Goal: Information Seeking & Learning: Learn about a topic

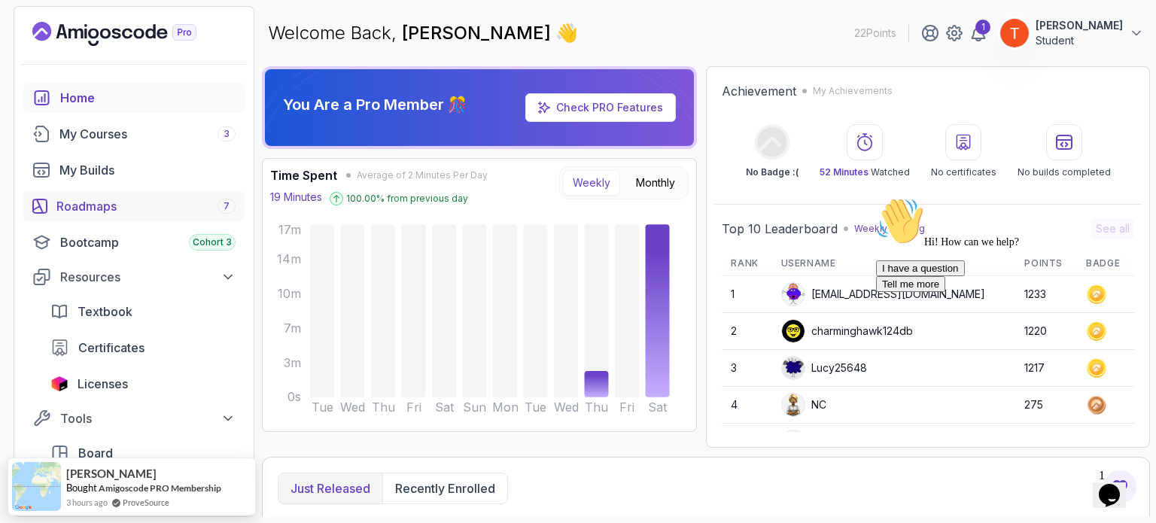
click at [108, 204] on div "Roadmaps 7" at bounding box center [145, 206] width 179 height 18
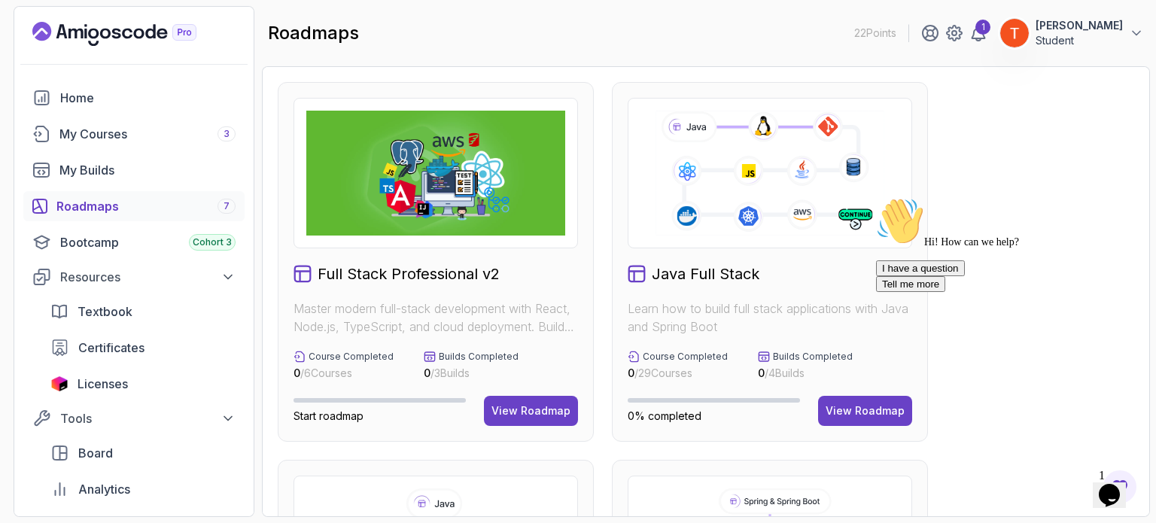
click at [876, 292] on div "Hi! How can we help? I have a question Tell me more" at bounding box center [1011, 244] width 271 height 95
click at [703, 187] on icon at bounding box center [770, 172] width 233 height 129
click at [852, 404] on div "View Roadmap" at bounding box center [865, 411] width 79 height 15
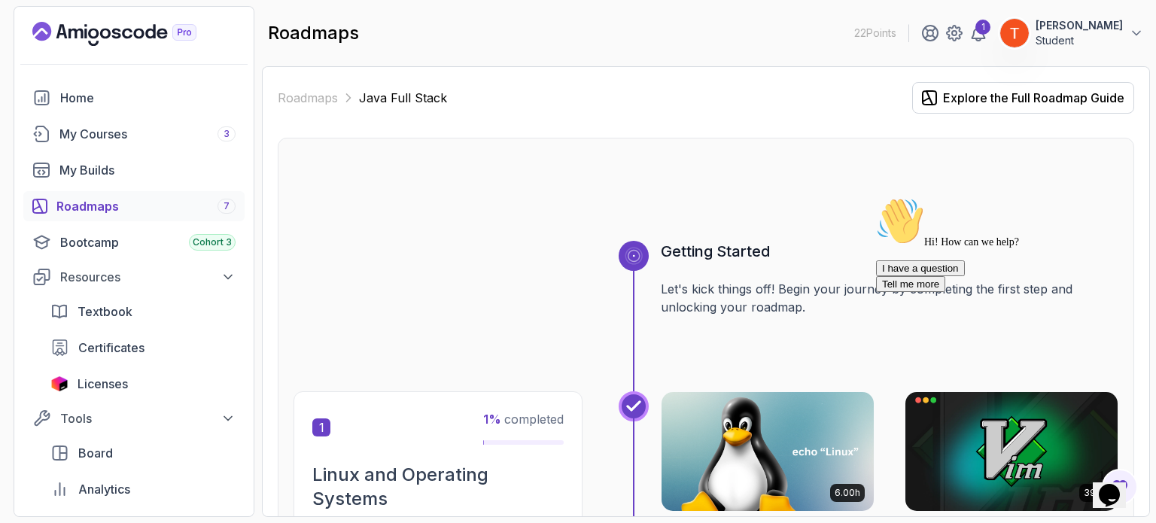
scroll to position [179, 0]
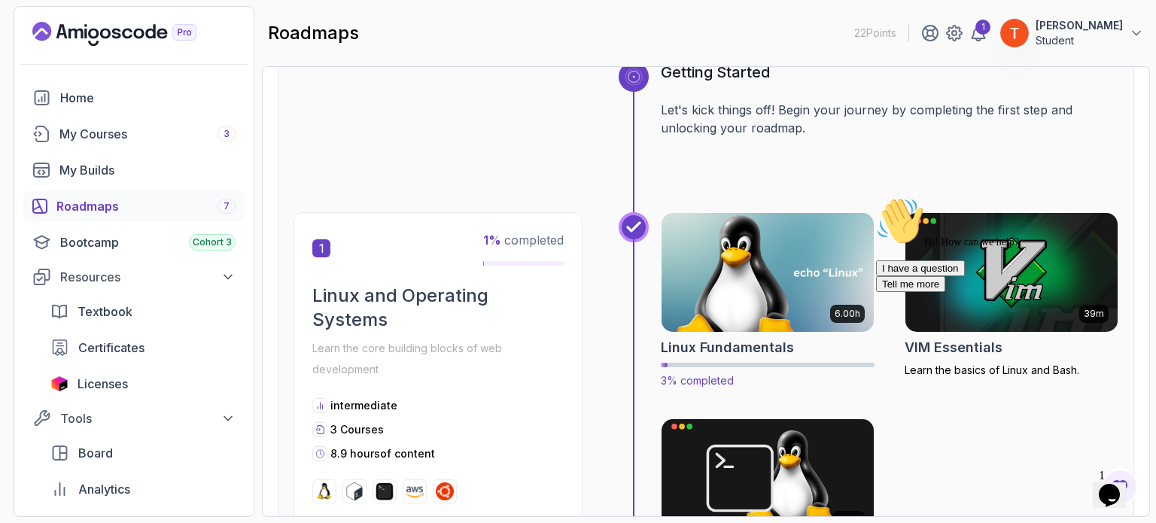
click at [730, 328] on img at bounding box center [768, 272] width 223 height 125
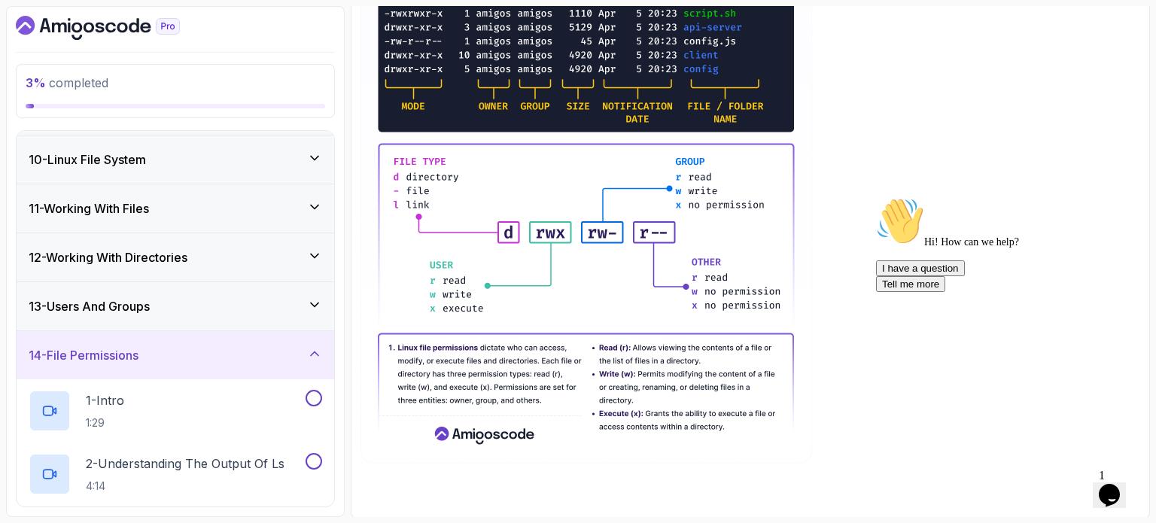
scroll to position [437, 0]
click at [229, 354] on div "14 - File Permissions" at bounding box center [176, 355] width 294 height 18
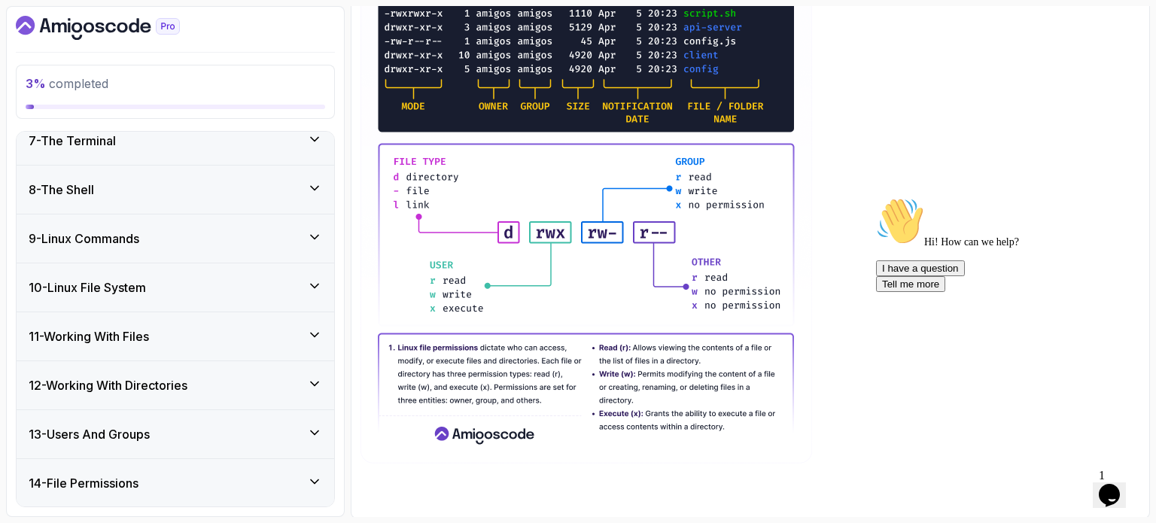
scroll to position [355, 0]
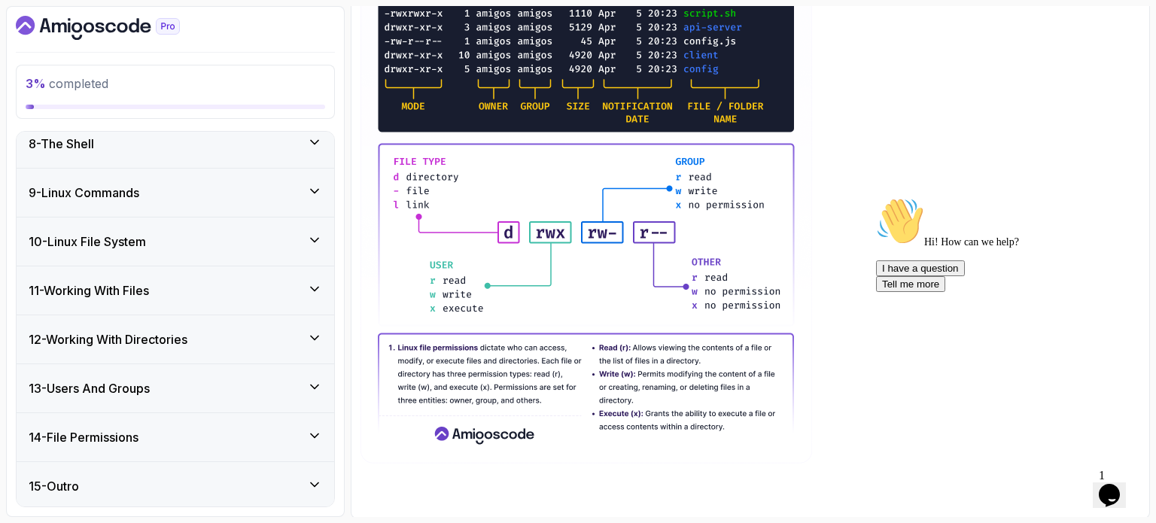
click at [184, 285] on div "11 - Working With Files" at bounding box center [176, 291] width 294 height 18
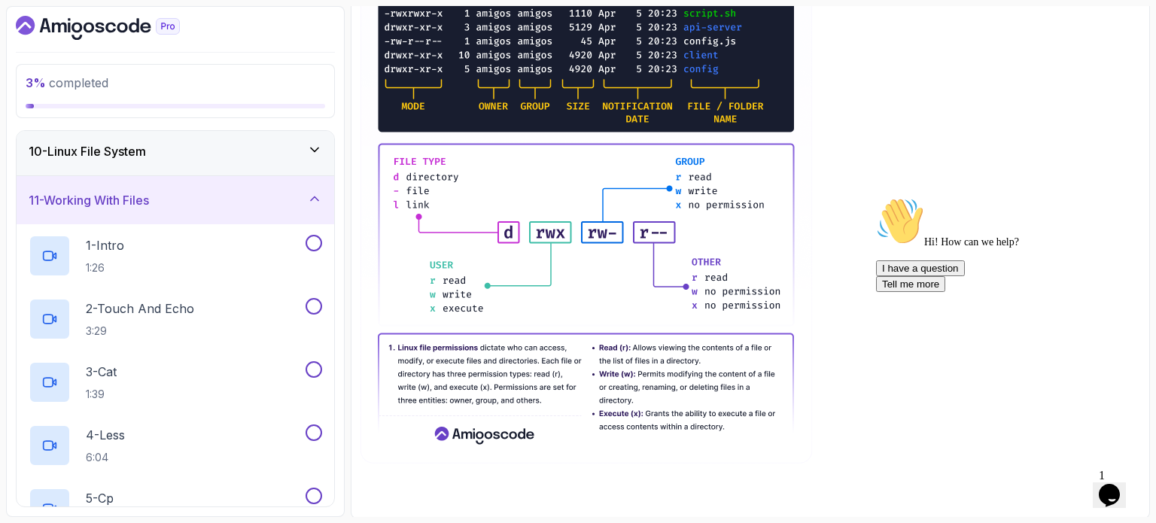
scroll to position [367, 0]
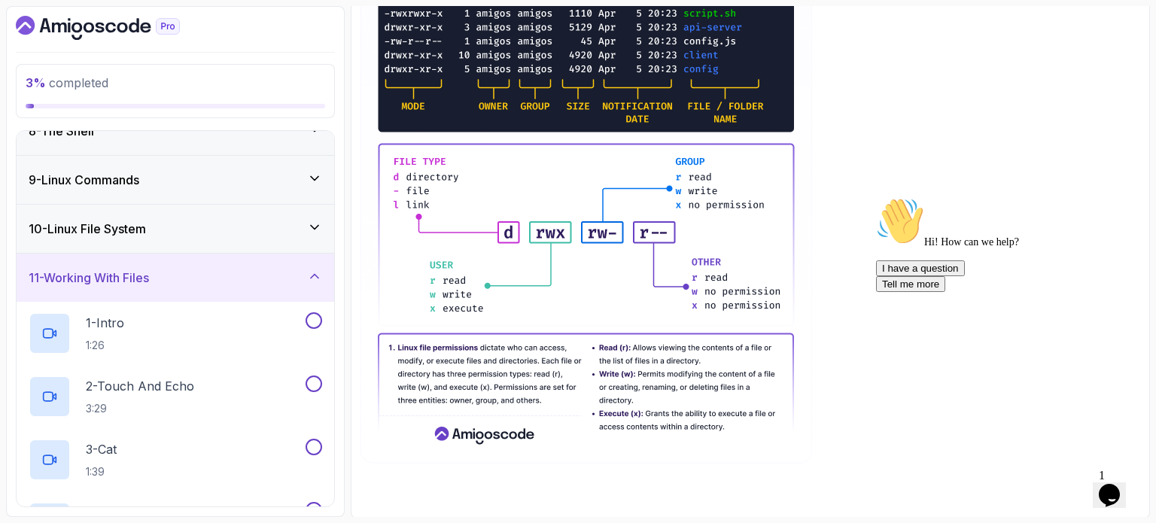
click at [173, 285] on div "11 - Working With Files" at bounding box center [176, 278] width 318 height 48
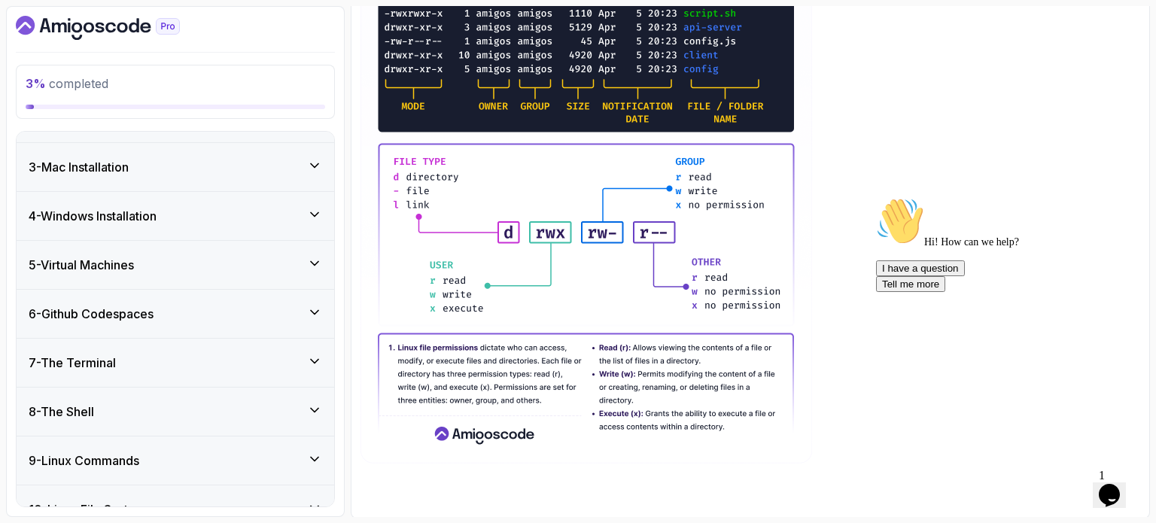
scroll to position [0, 0]
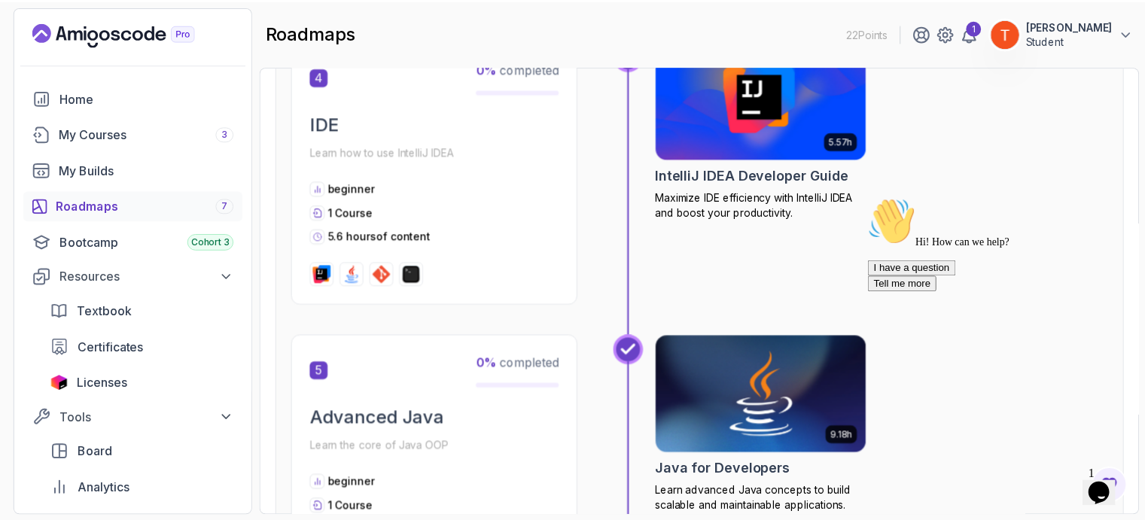
scroll to position [1436, 0]
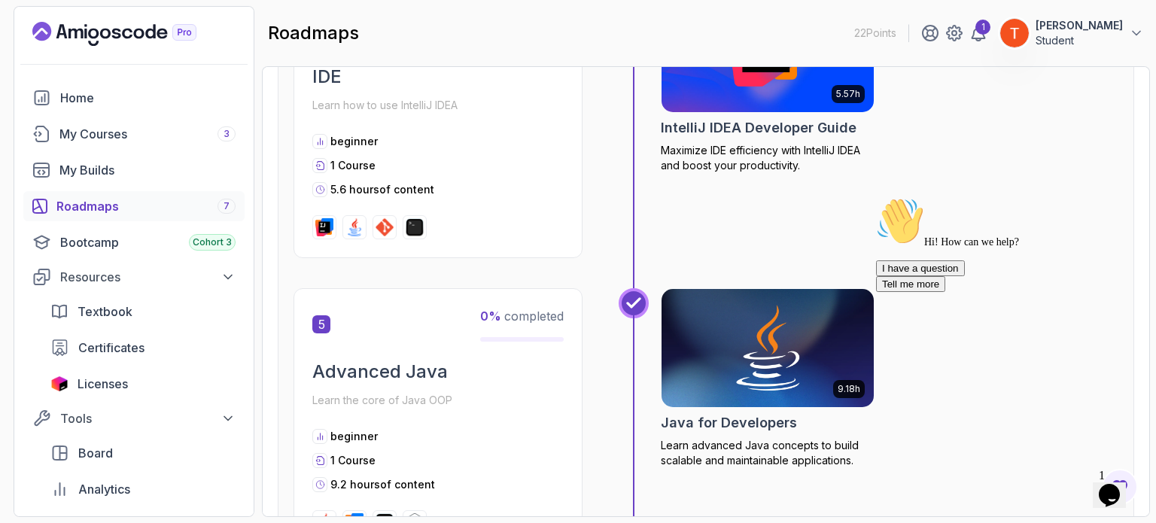
click at [717, 118] on h2 "IntelliJ IDEA Developer Guide" at bounding box center [759, 127] width 196 height 21
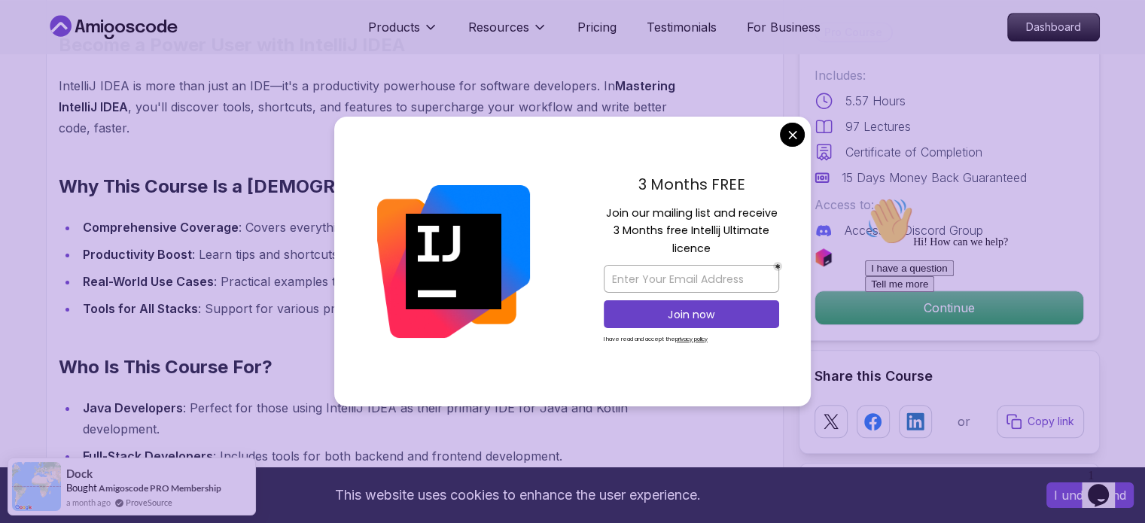
scroll to position [1237, 0]
click at [696, 277] on input "email" at bounding box center [691, 279] width 175 height 28
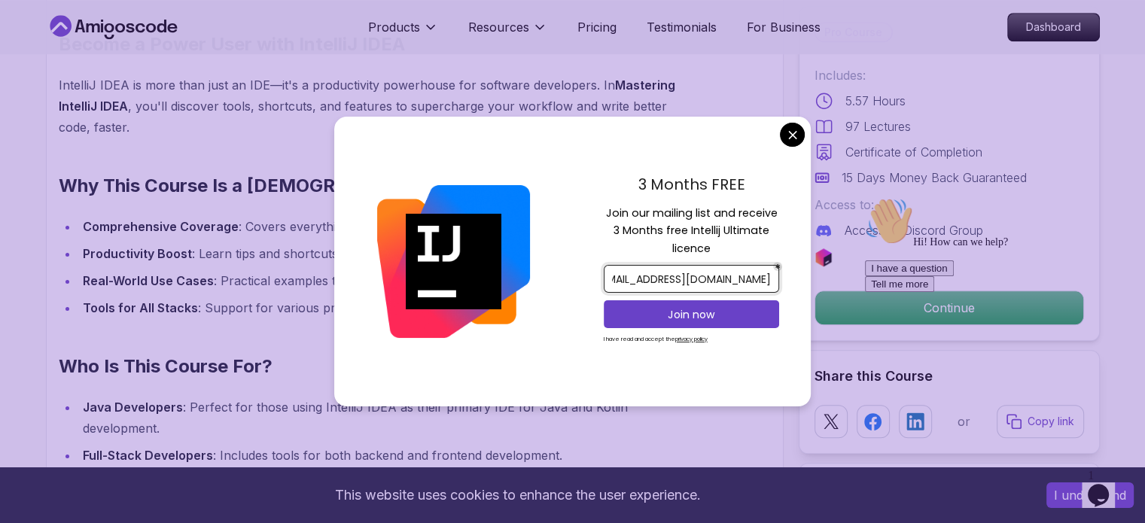
scroll to position [0, 27]
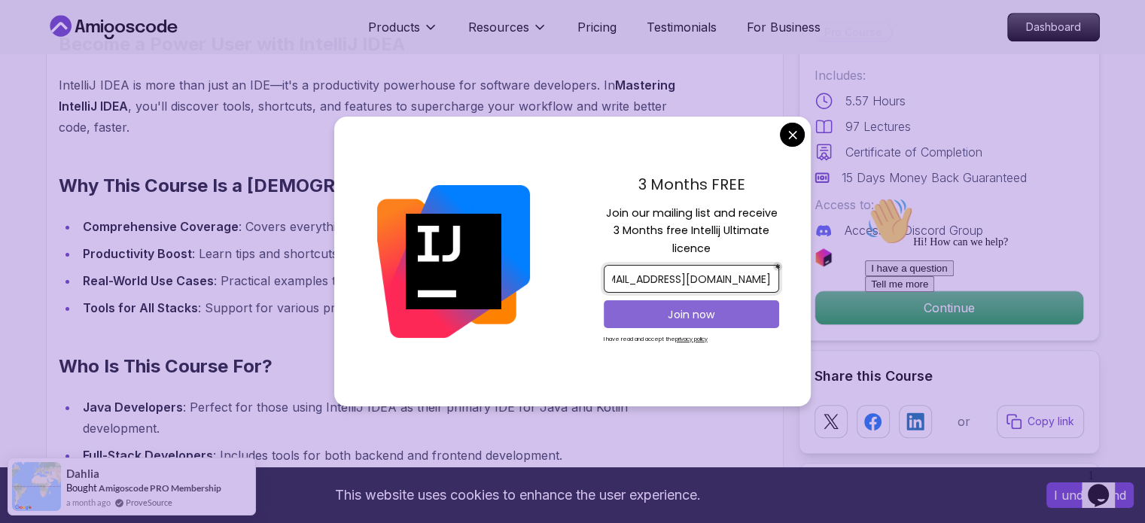
type input "[EMAIL_ADDRESS][DOMAIN_NAME]"
click at [668, 312] on p "Join now" at bounding box center [691, 314] width 142 height 15
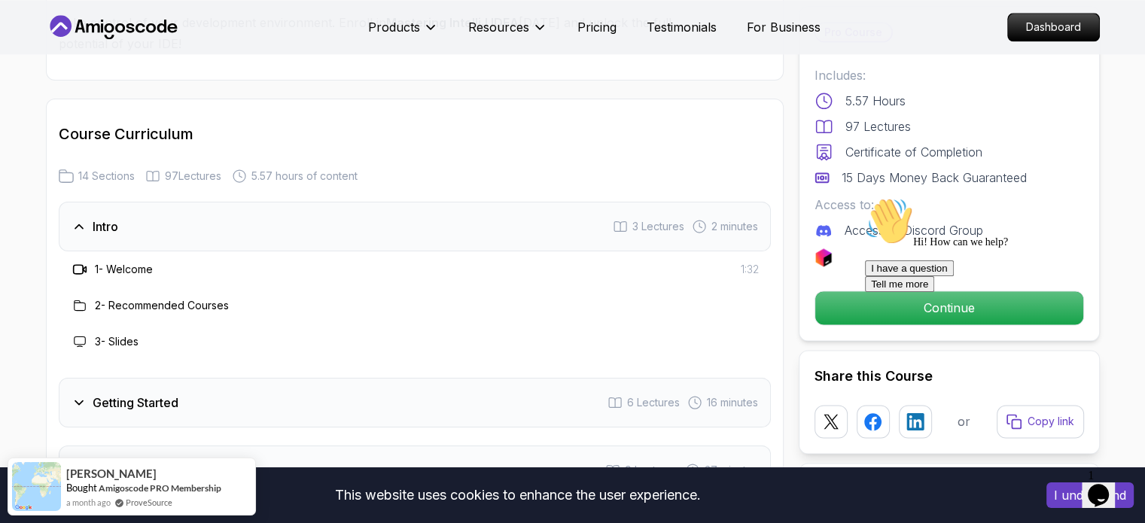
scroll to position [2159, 0]
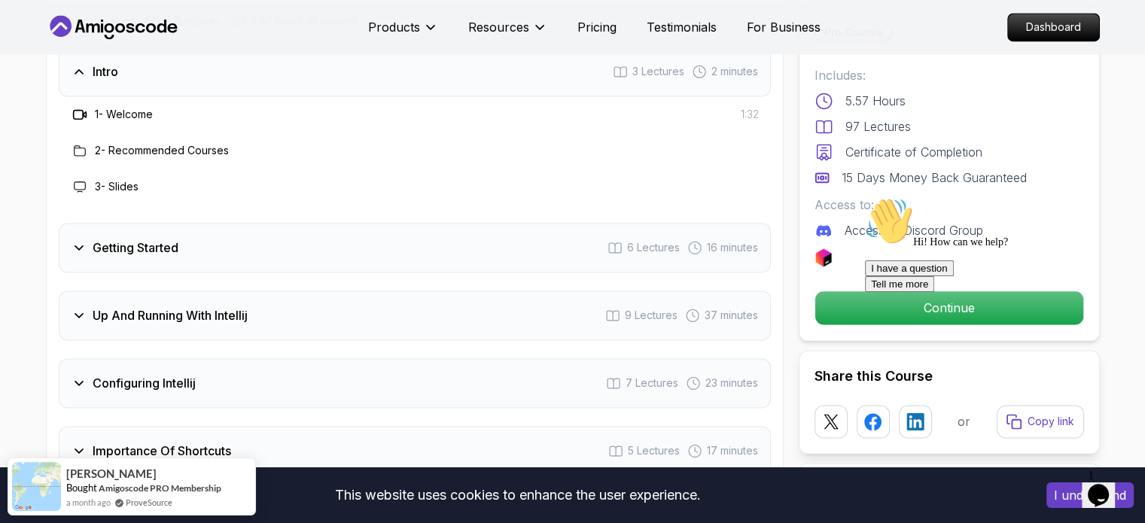
click at [175, 239] on h3 "Getting Started" at bounding box center [136, 248] width 86 height 18
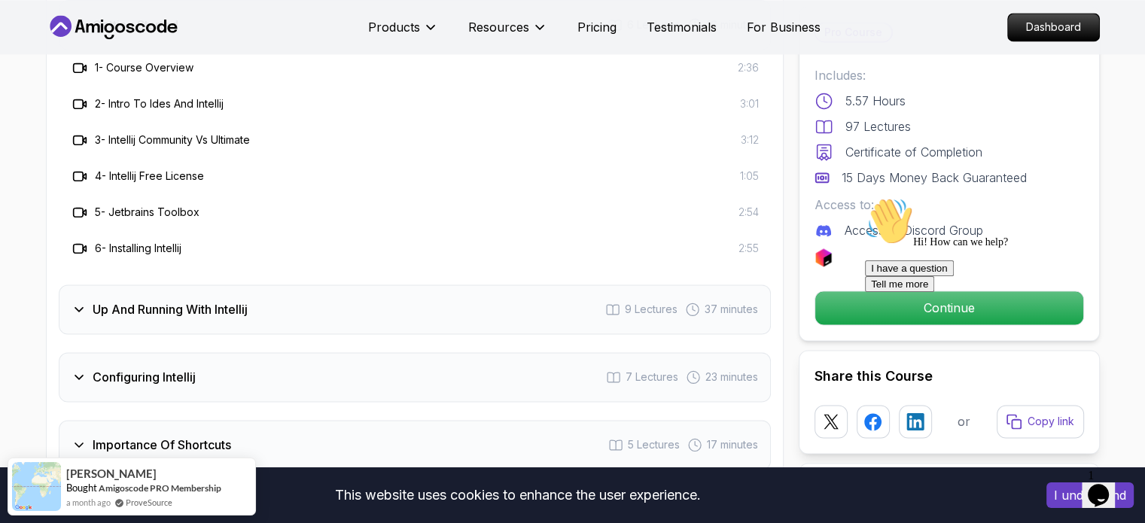
scroll to position [2277, 0]
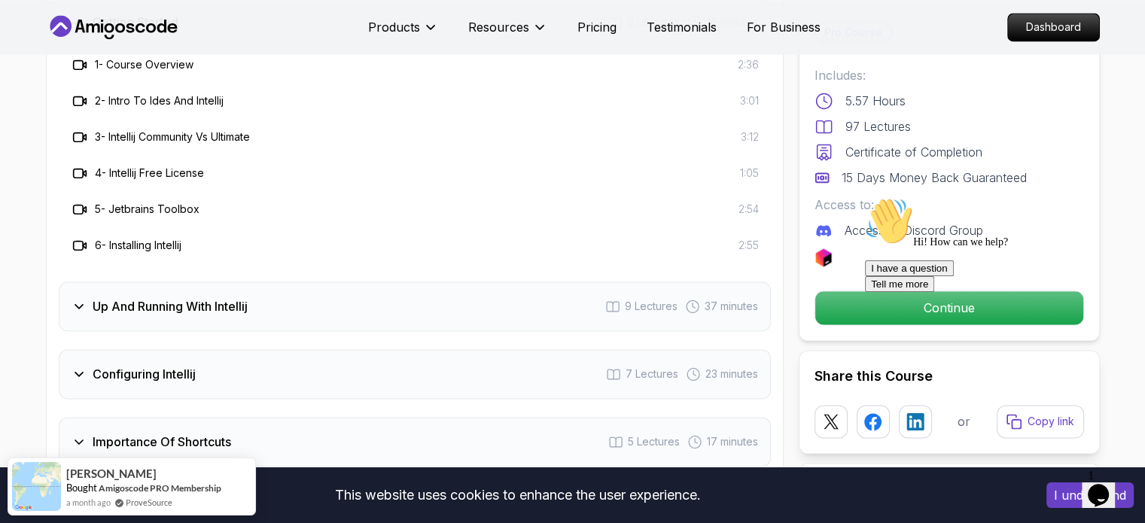
click at [200, 294] on div "Up And Running With Intellij 9 Lectures 37 minutes" at bounding box center [415, 307] width 712 height 50
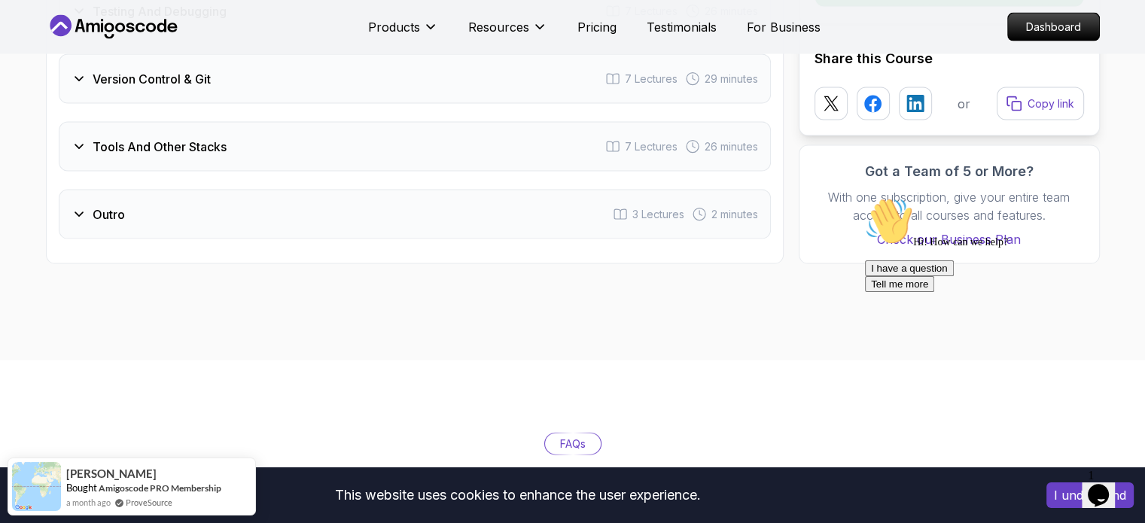
scroll to position [3237, 0]
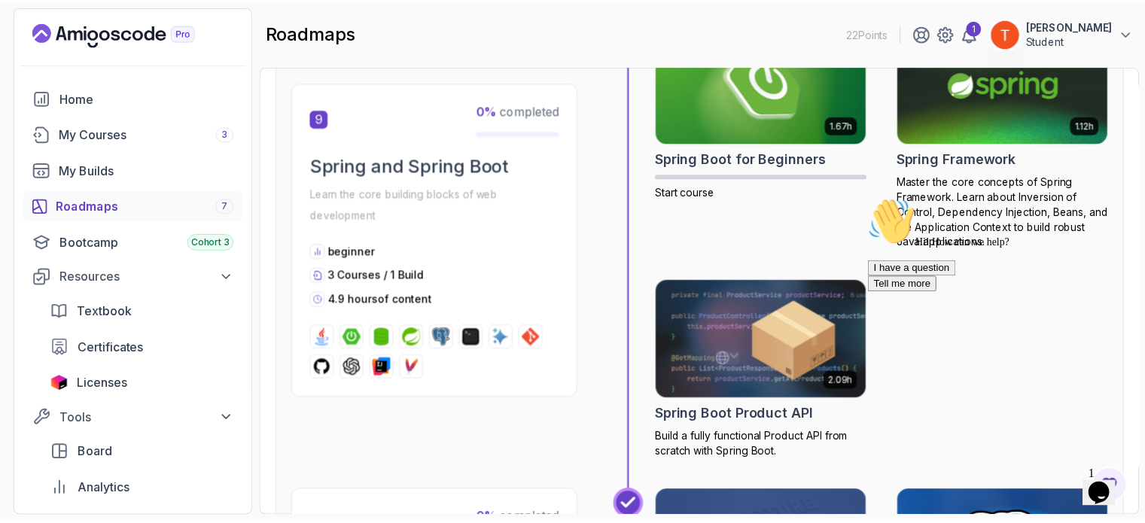
scroll to position [2882, 0]
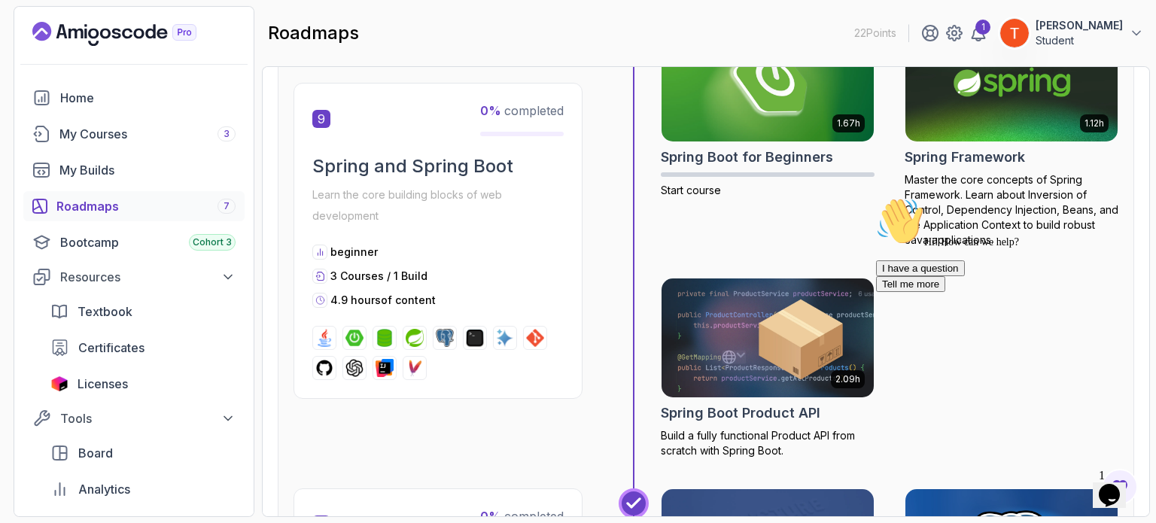
click at [952, 117] on img at bounding box center [1011, 82] width 223 height 125
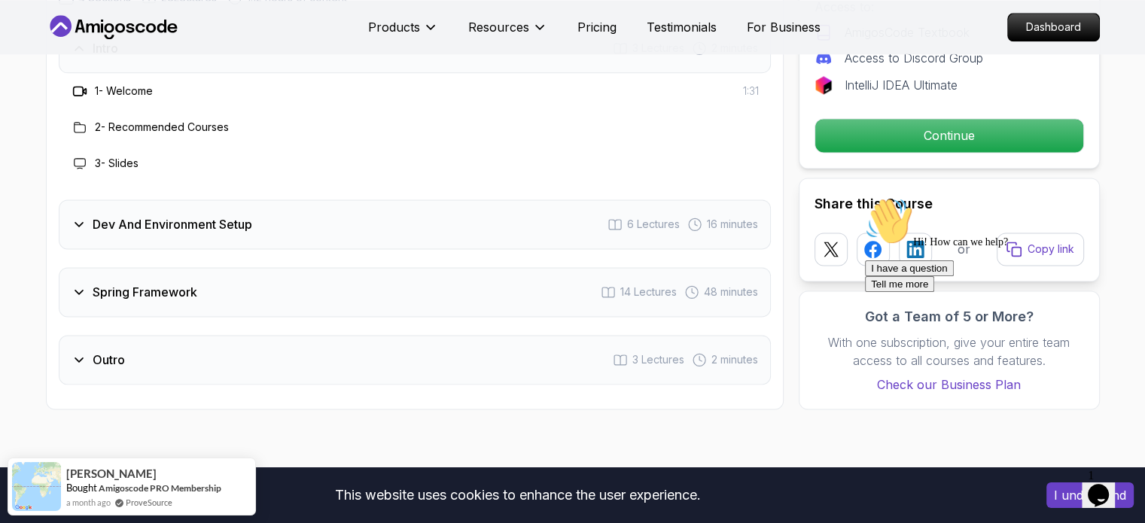
scroll to position [2033, 0]
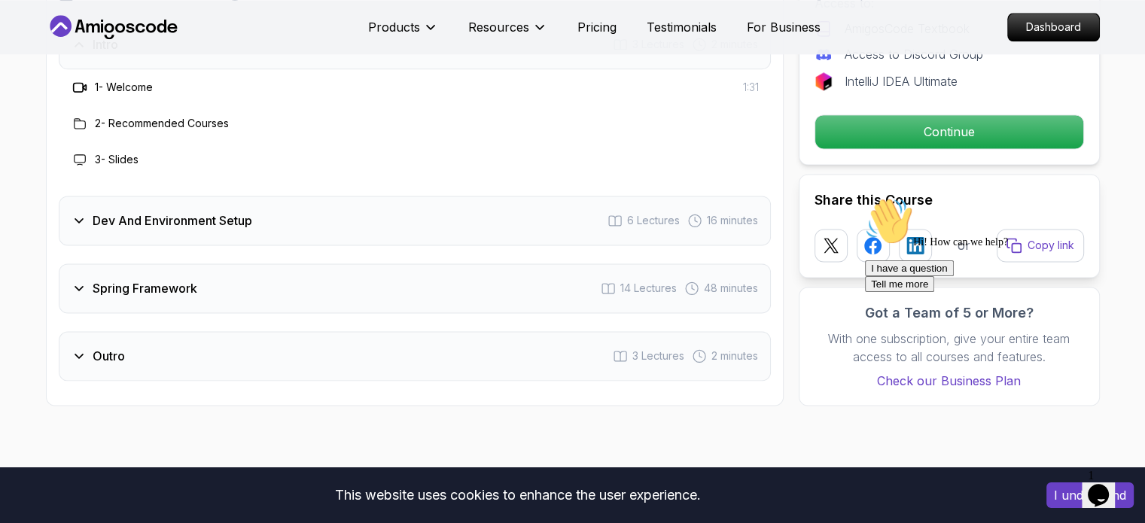
click at [139, 279] on h3 "Spring Framework" at bounding box center [145, 288] width 105 height 18
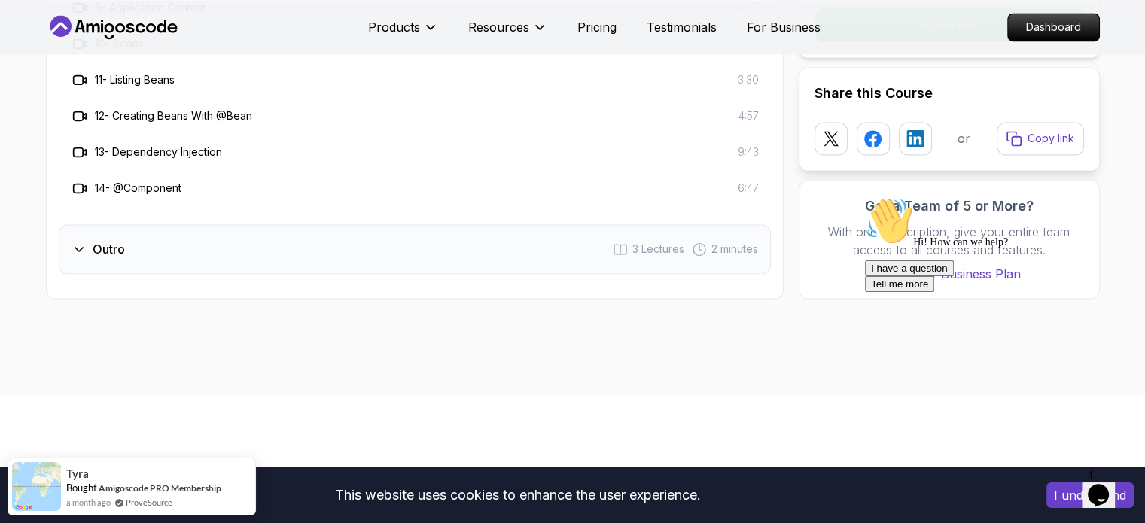
scroll to position [2541, 0]
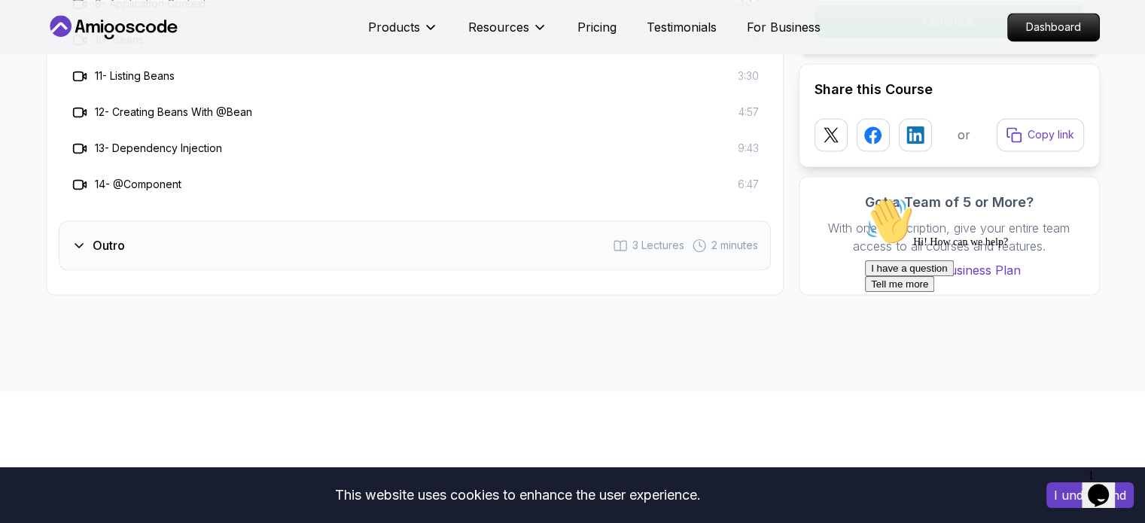
click at [149, 221] on div "Outro 3 Lectures 2 minutes" at bounding box center [415, 246] width 712 height 50
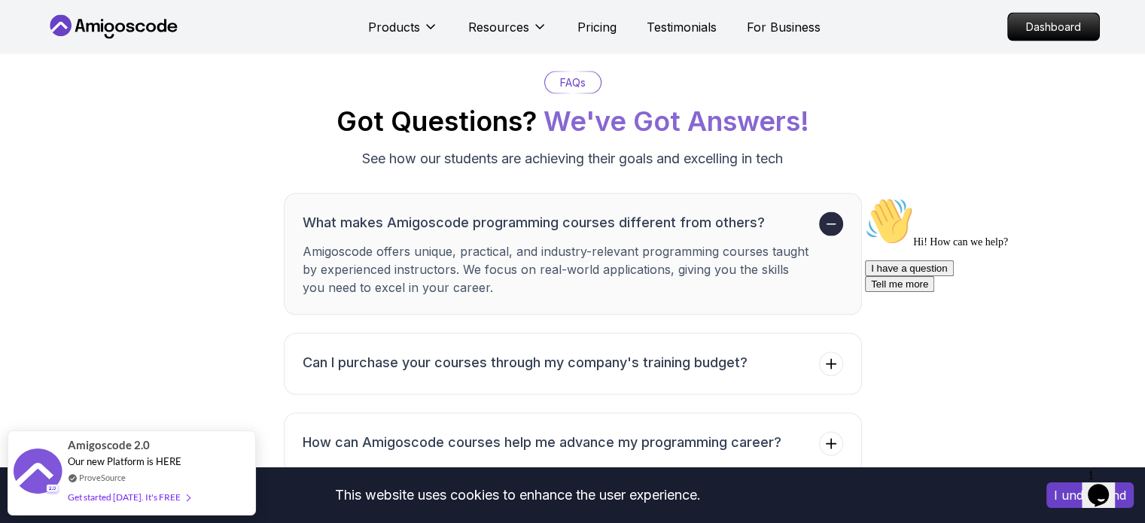
scroll to position [2994, 0]
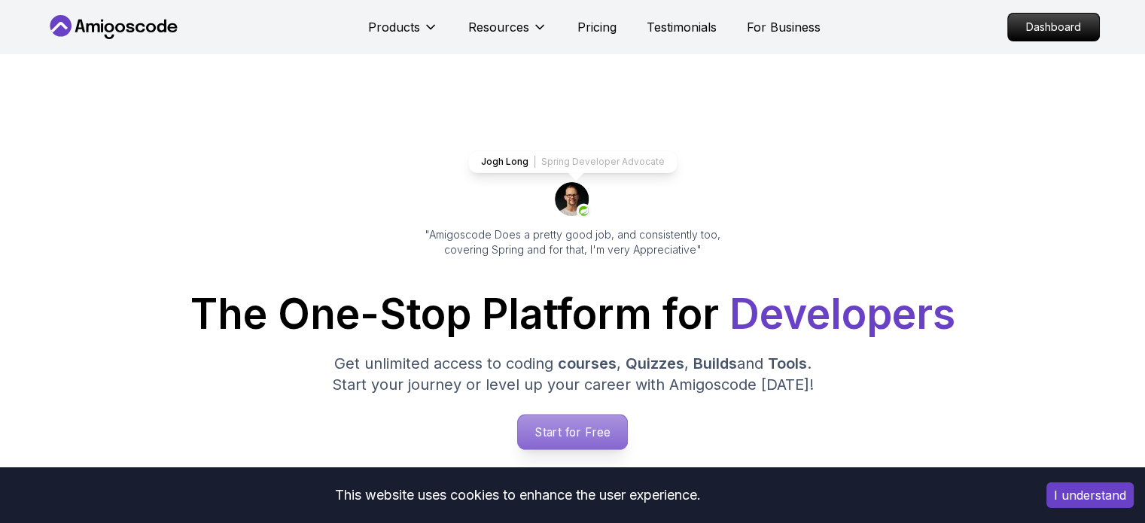
click at [570, 425] on p "Start for Free" at bounding box center [572, 432] width 109 height 35
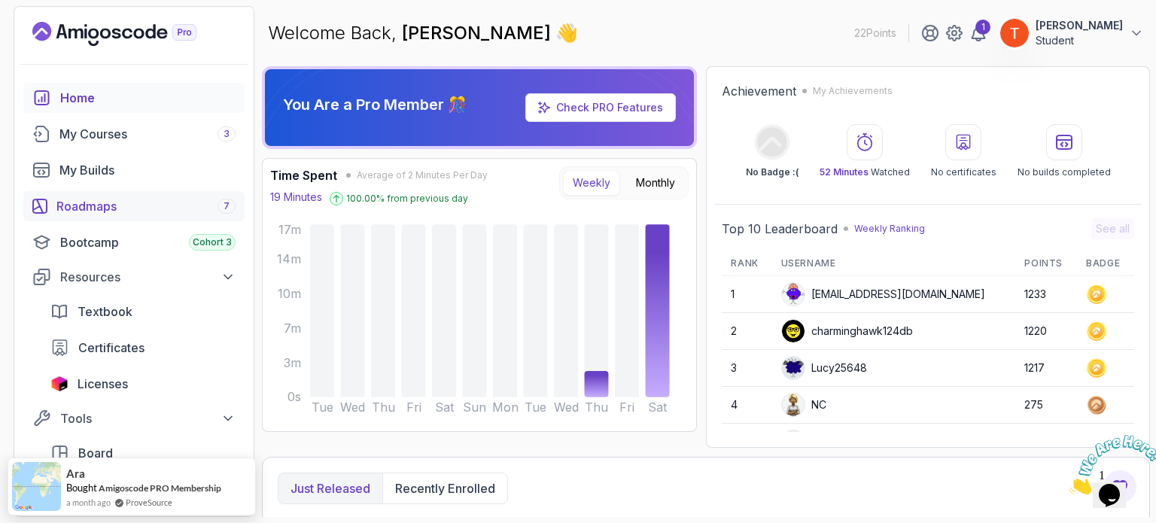
click at [87, 204] on div "Roadmaps 7" at bounding box center [145, 206] width 179 height 18
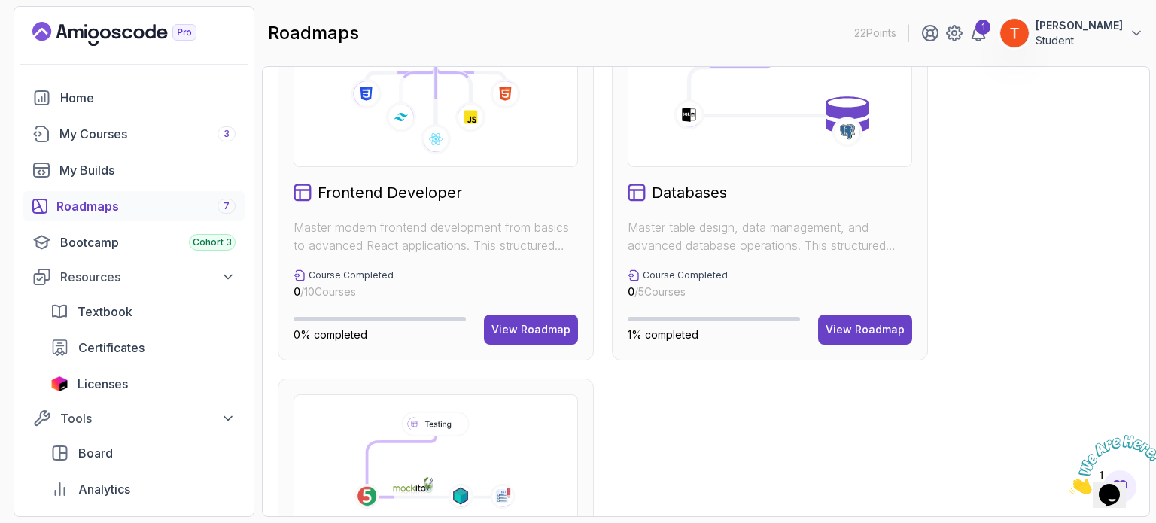
scroll to position [845, 0]
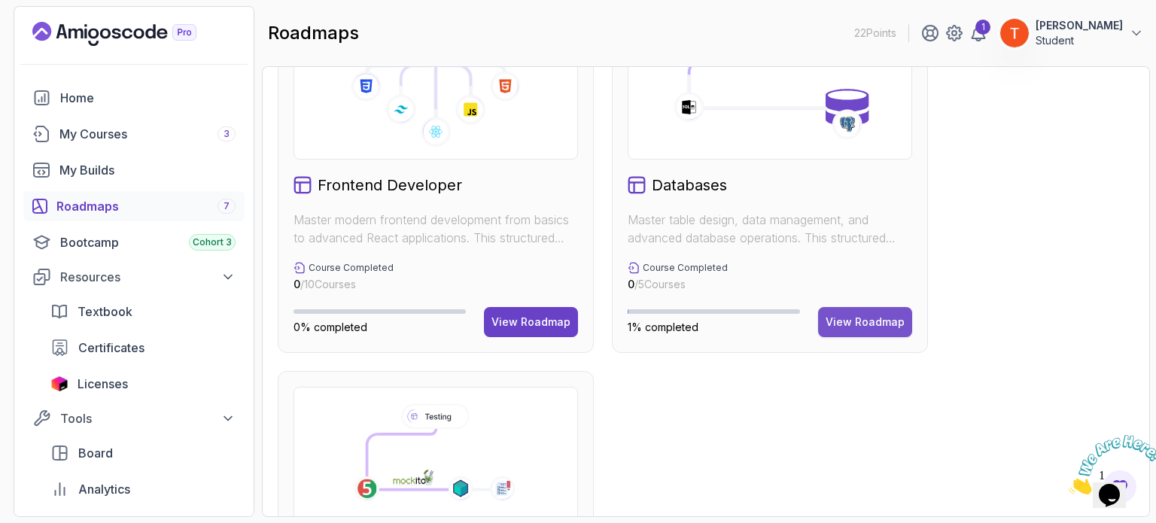
click at [866, 324] on div "View Roadmap" at bounding box center [865, 322] width 79 height 15
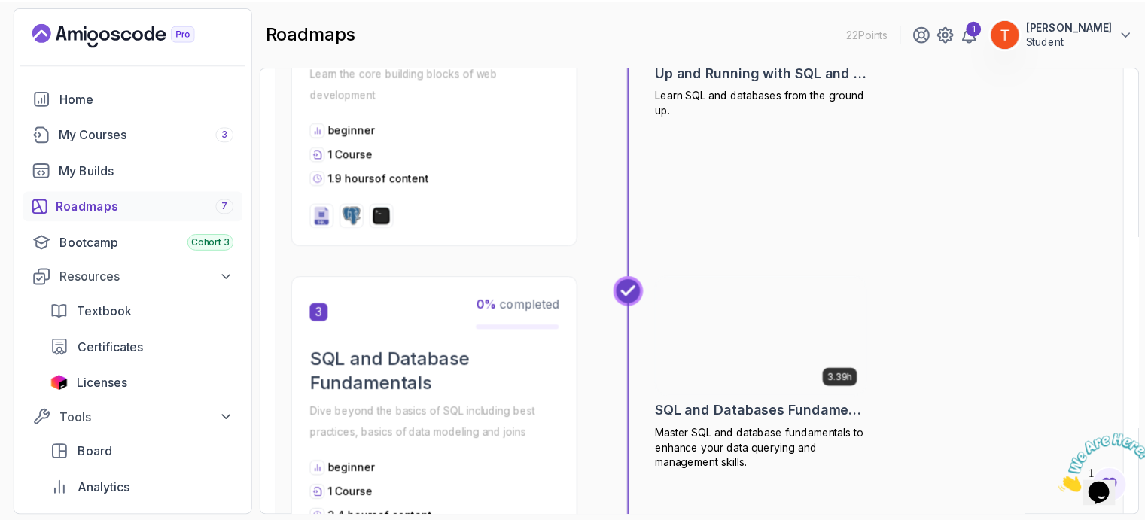
scroll to position [705, 0]
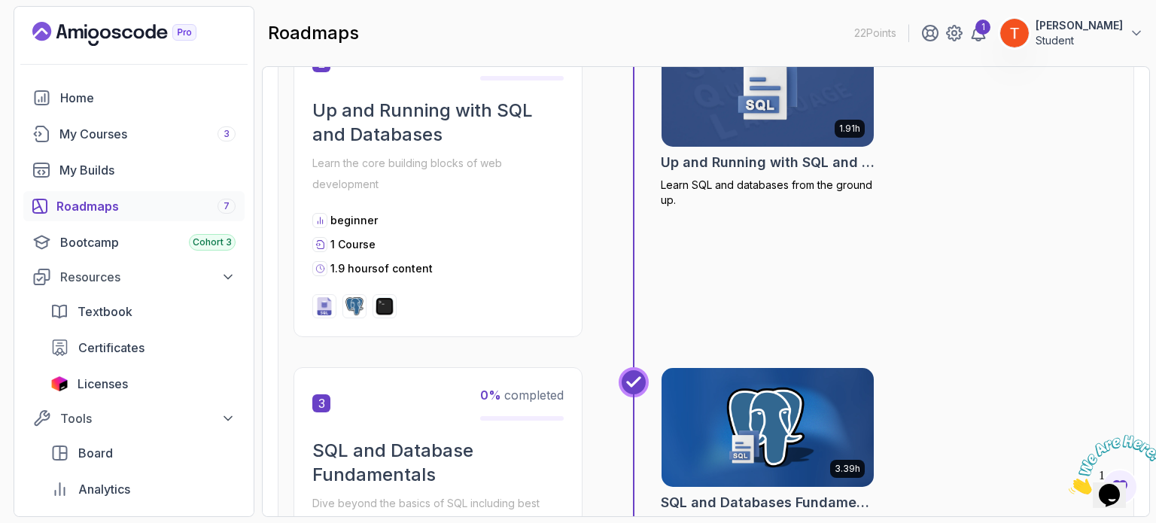
click at [787, 434] on img at bounding box center [768, 427] width 223 height 125
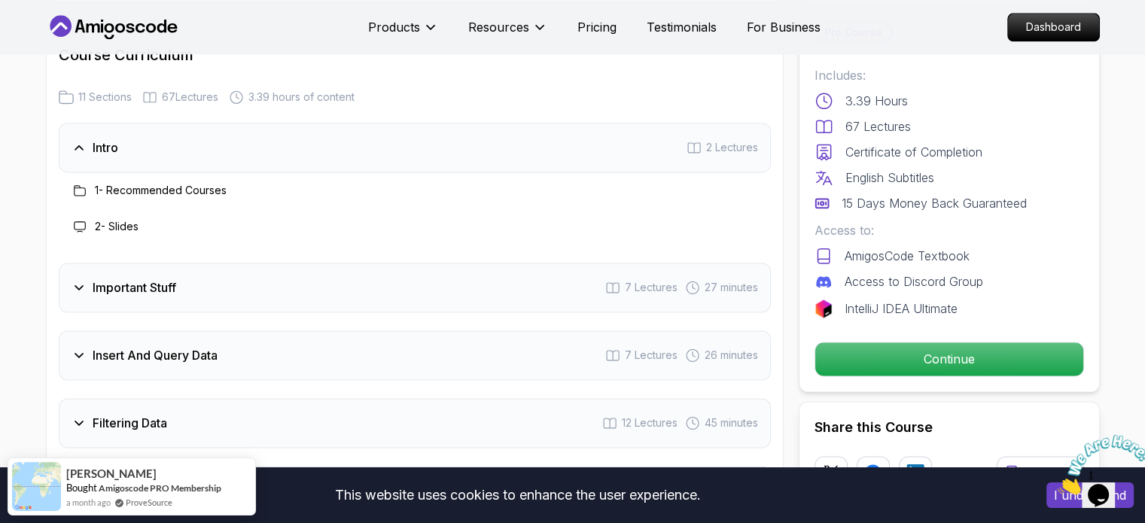
scroll to position [2101, 0]
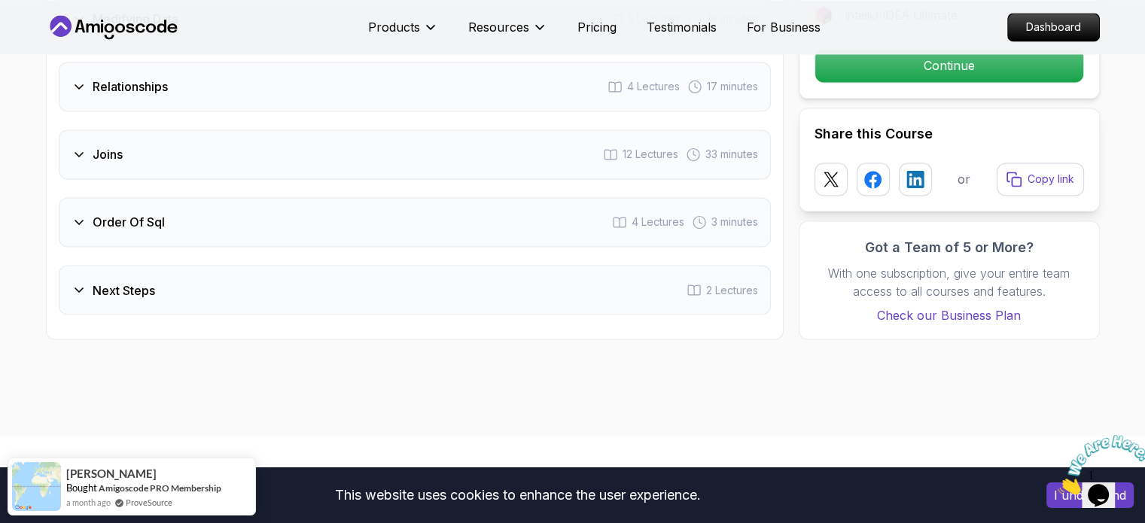
click at [175, 200] on div "Order Of Sql 4 Lectures 3 minutes" at bounding box center [415, 222] width 712 height 50
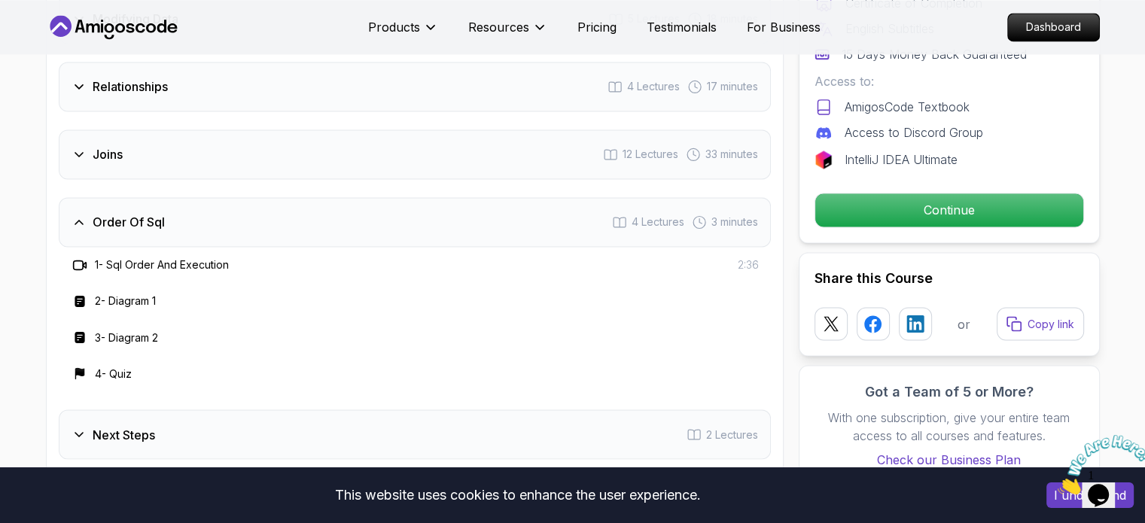
click at [175, 200] on div "Order Of Sql 4 Lectures 3 minutes" at bounding box center [415, 222] width 712 height 50
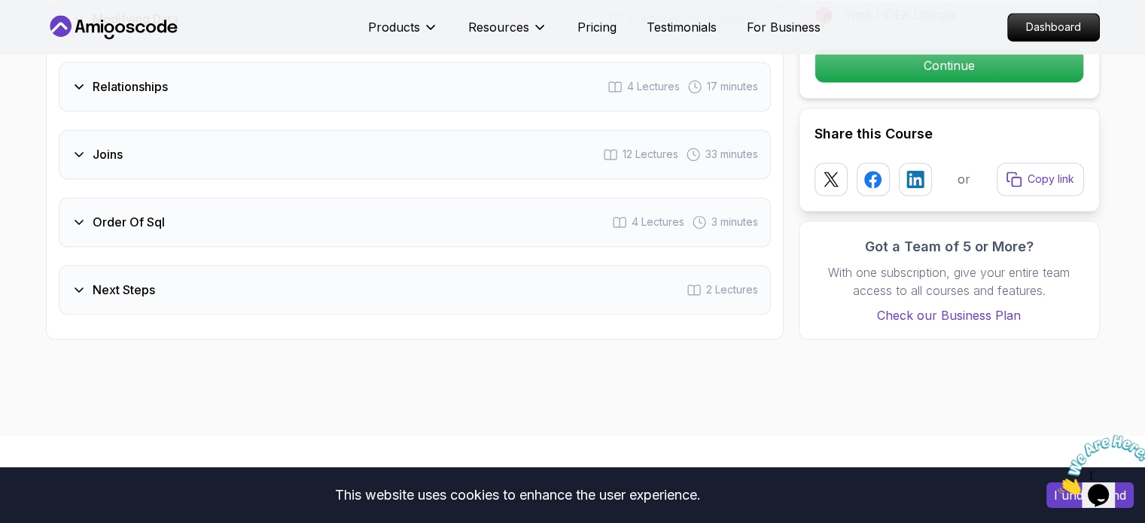
click at [148, 281] on h3 "Next Steps" at bounding box center [124, 290] width 62 height 18
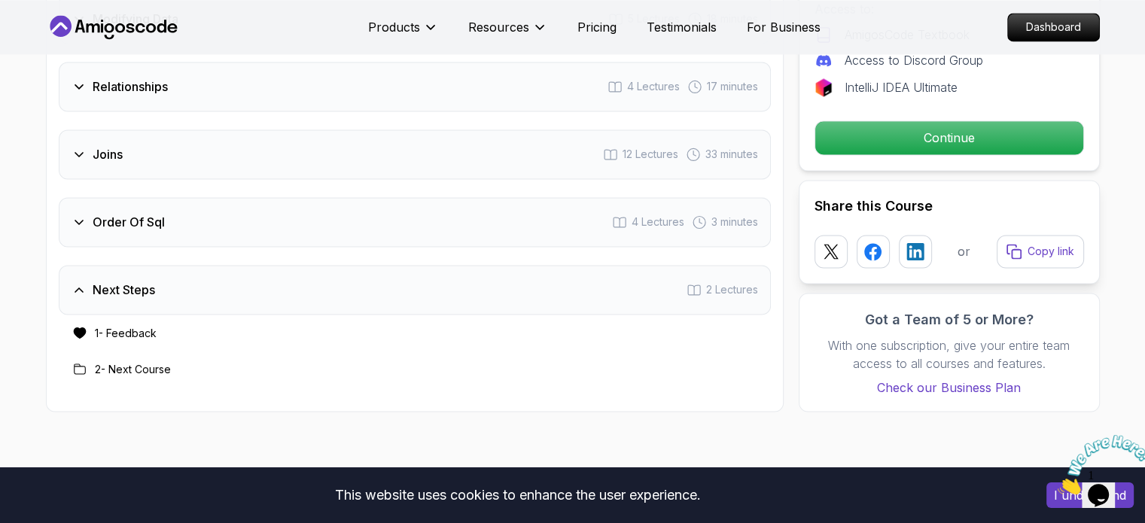
click at [148, 281] on h3 "Next Steps" at bounding box center [124, 290] width 62 height 18
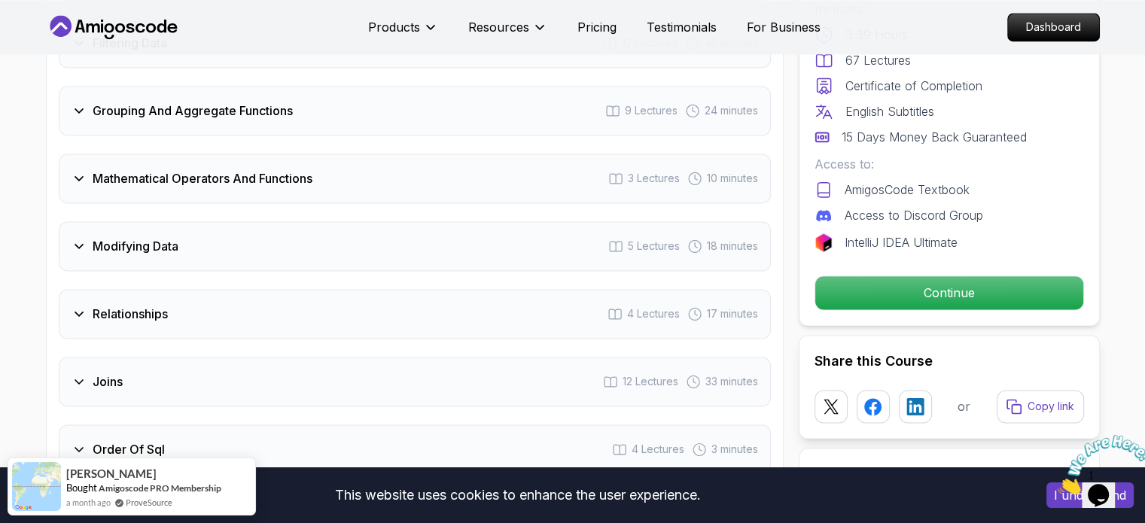
scroll to position [2301, 0]
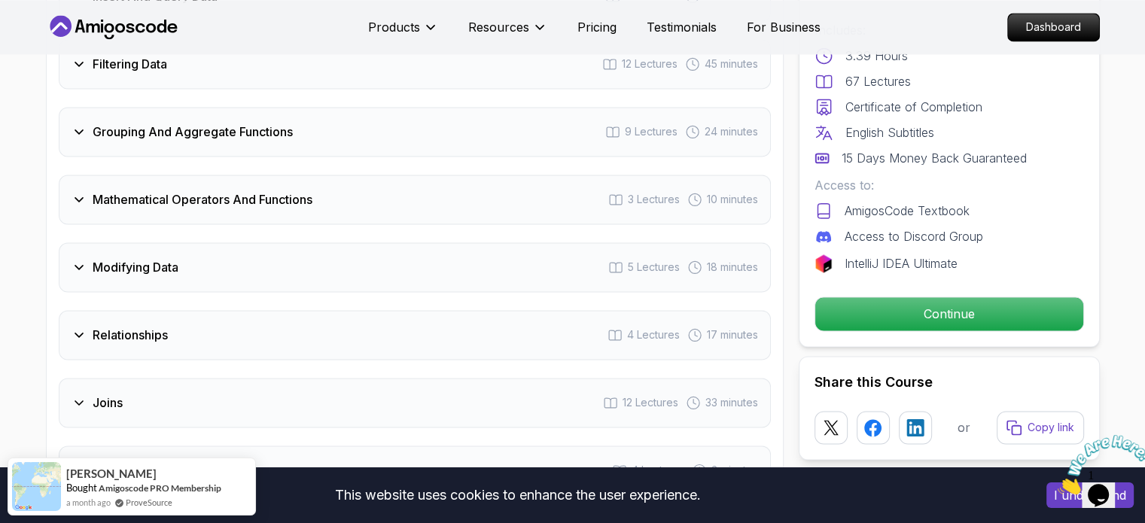
click at [148, 260] on div "Modifying Data 5 Lectures 18 minutes" at bounding box center [415, 267] width 712 height 50
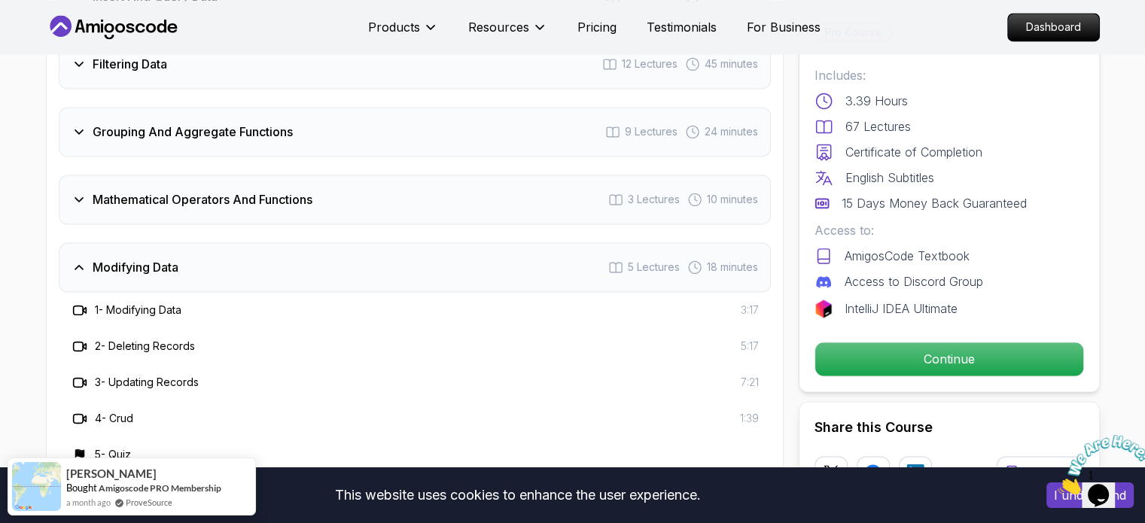
click at [148, 260] on div "Modifying Data 5 Lectures 18 minutes" at bounding box center [415, 267] width 712 height 50
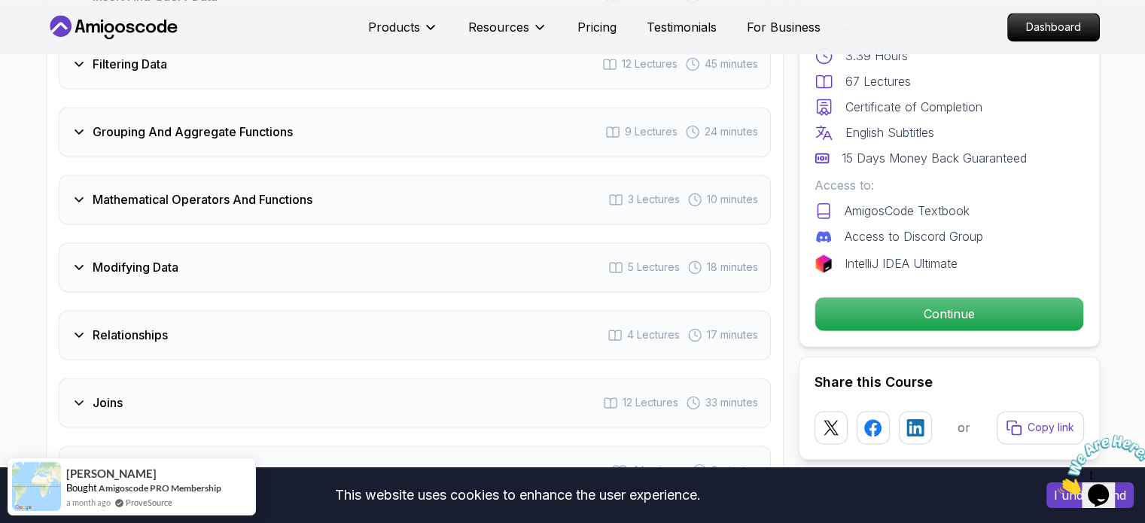
click at [148, 260] on div "Modifying Data 5 Lectures 18 minutes" at bounding box center [415, 267] width 712 height 50
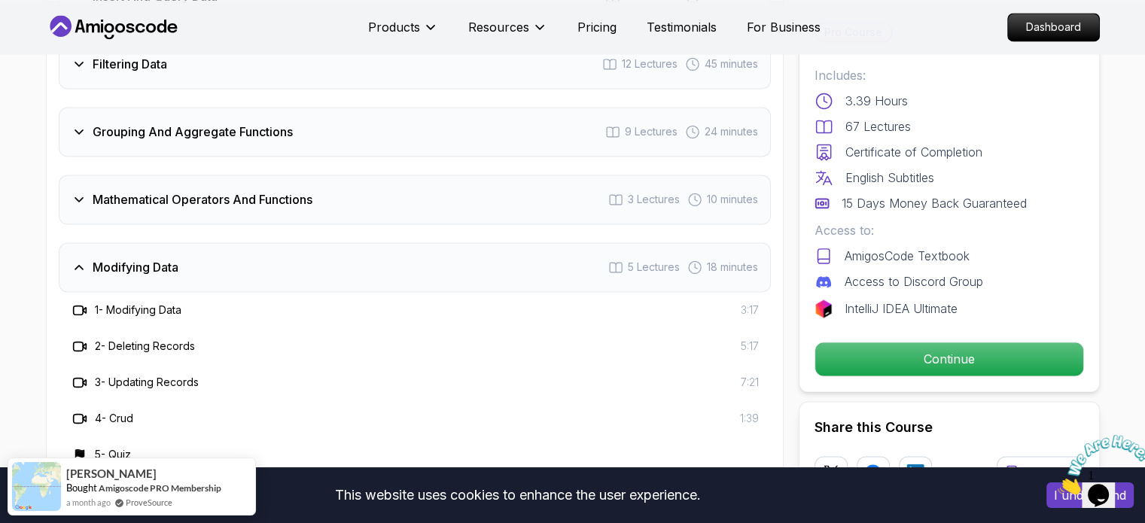
click at [154, 258] on h3 "Modifying Data" at bounding box center [136, 267] width 86 height 18
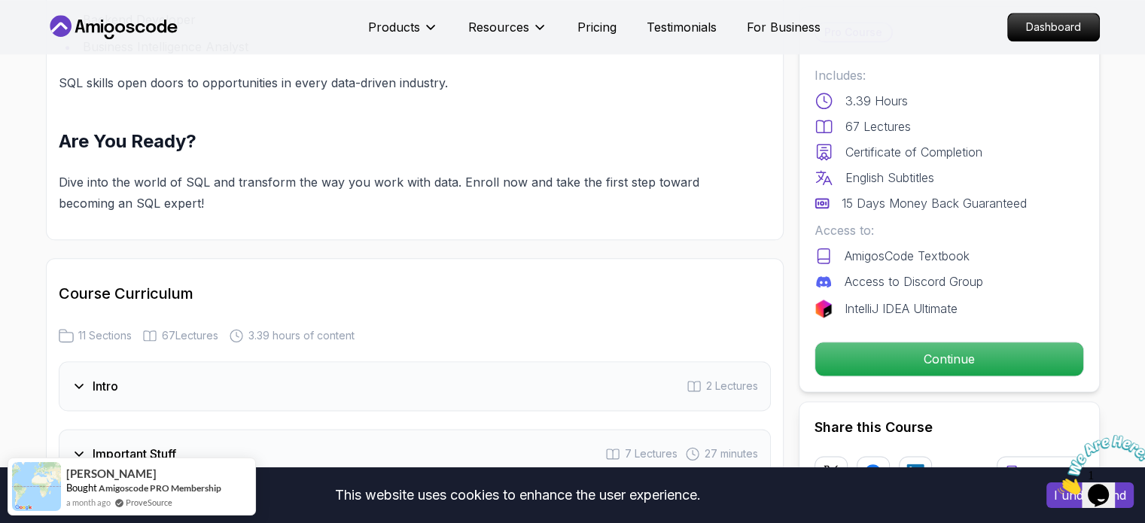
scroll to position [1768, 0]
